Goal: Information Seeking & Learning: Learn about a topic

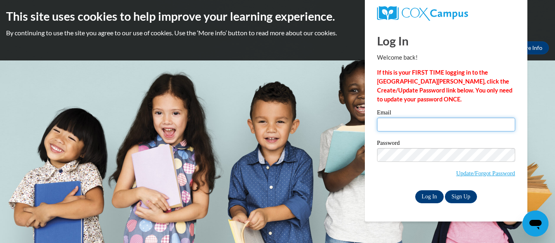
type input "[EMAIL_ADDRESS][DOMAIN_NAME]"
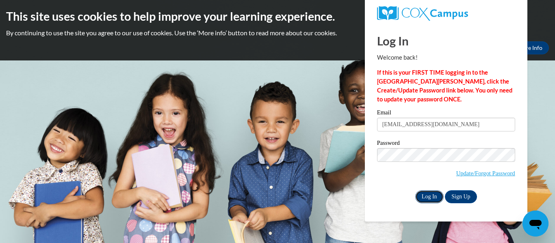
click at [431, 197] on input "Log In" at bounding box center [429, 196] width 28 height 13
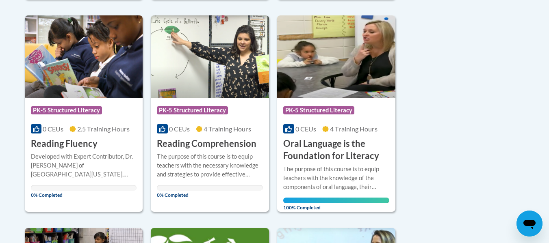
scroll to position [447, 0]
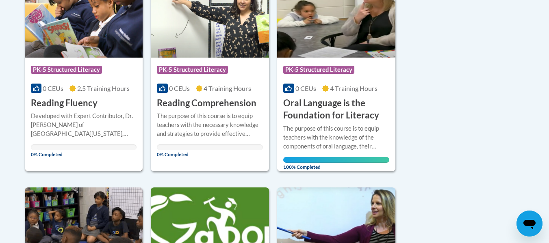
click at [80, 114] on div "Developed with Expert Contributor, Dr. [PERSON_NAME] of [GEOGRAPHIC_DATA][US_ST…" at bounding box center [84, 125] width 106 height 27
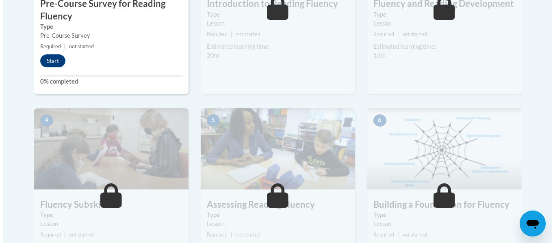
scroll to position [203, 0]
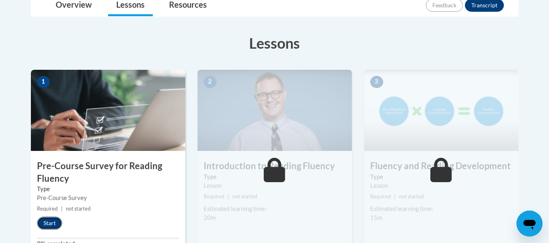
click at [60, 222] on button "Start" at bounding box center [49, 223] width 25 height 13
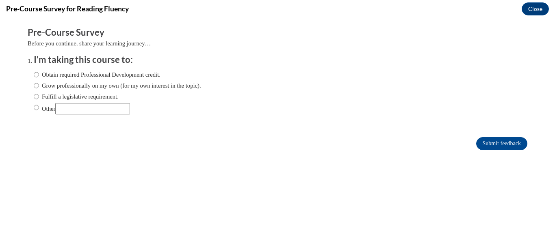
scroll to position [0, 0]
click at [44, 73] on label "Obtain required Professional Development credit." at bounding box center [97, 74] width 127 height 9
click at [39, 73] on input "Obtain required Professional Development credit." at bounding box center [36, 74] width 5 height 9
radio input "true"
click at [496, 140] on input "Submit feedback" at bounding box center [501, 143] width 51 height 13
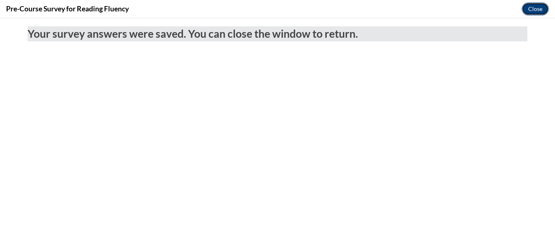
click at [534, 12] on button "Close" at bounding box center [534, 8] width 27 height 13
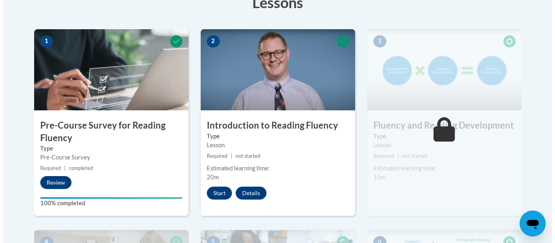
scroll to position [284, 0]
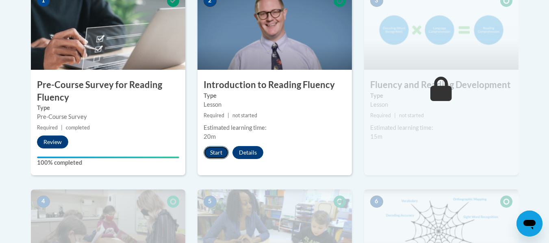
click at [214, 150] on button "Start" at bounding box center [215, 152] width 25 height 13
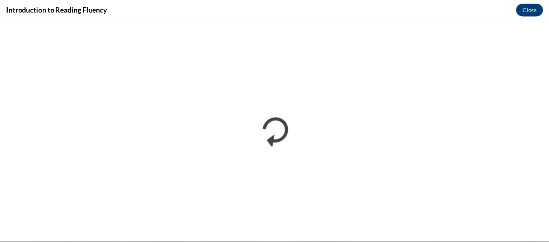
scroll to position [0, 0]
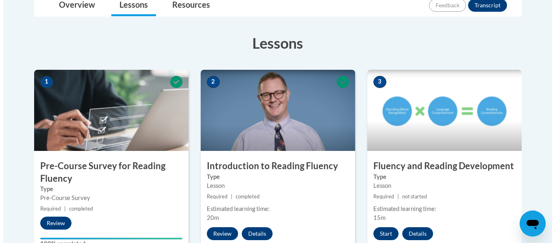
scroll to position [284, 0]
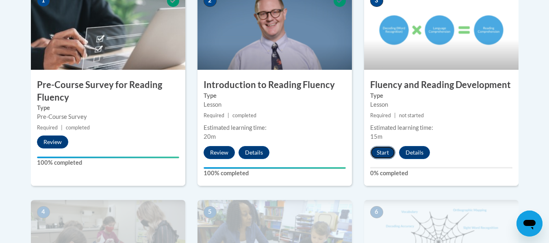
click at [379, 150] on button "Start" at bounding box center [382, 152] width 25 height 13
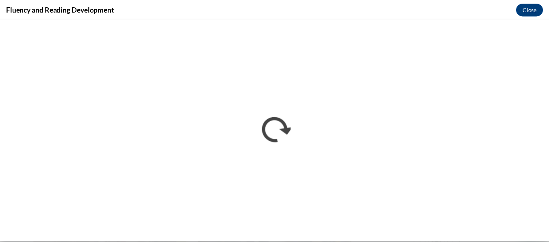
scroll to position [0, 0]
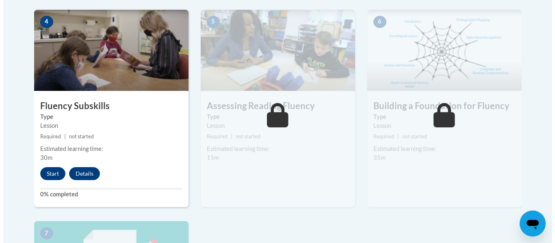
scroll to position [515, 0]
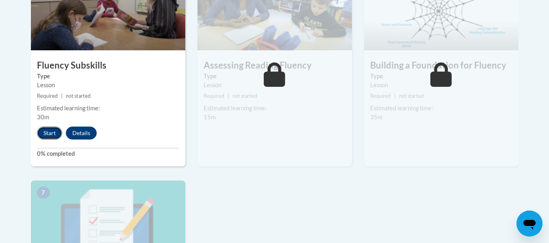
click at [40, 130] on button "Start" at bounding box center [49, 133] width 25 height 13
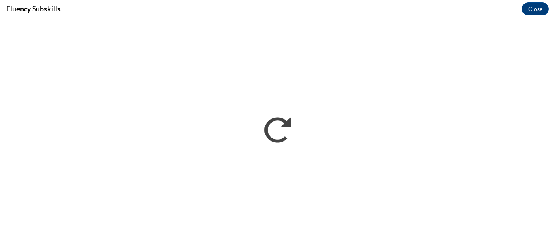
scroll to position [0, 0]
